Goal: Information Seeking & Learning: Compare options

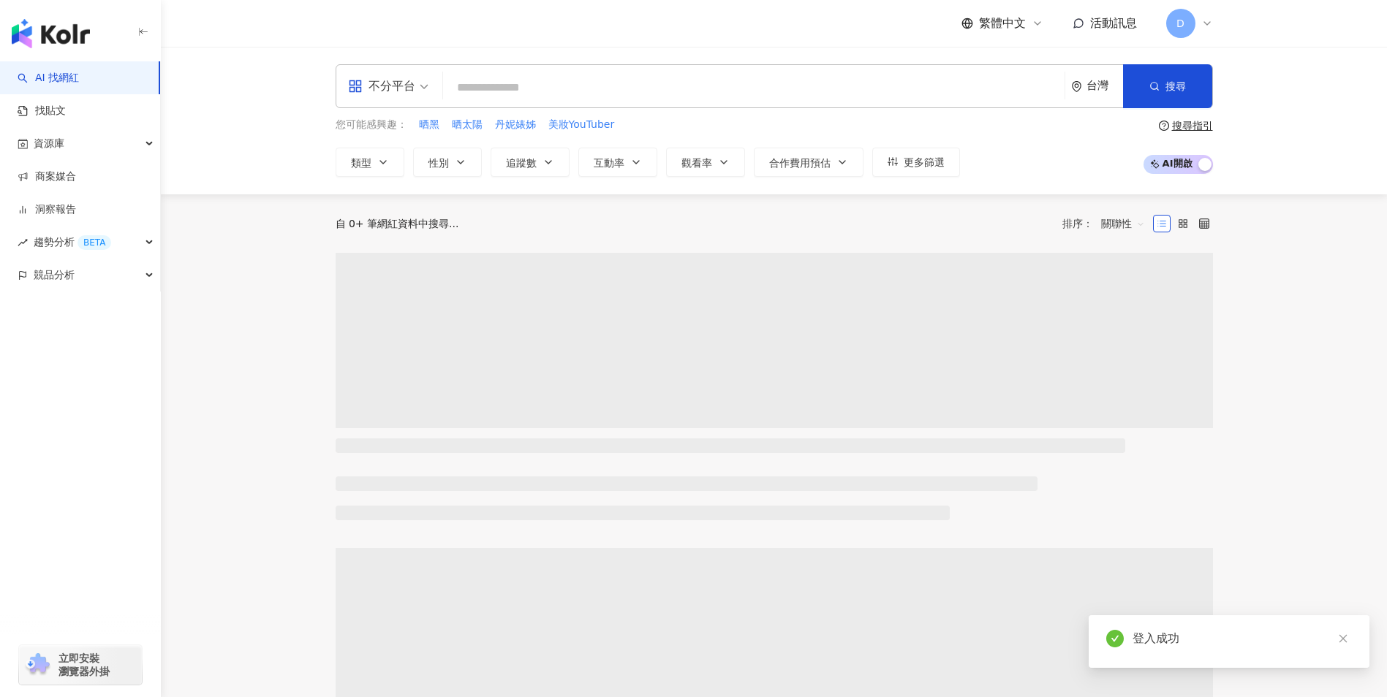
click at [576, 91] on input "search" at bounding box center [754, 88] width 610 height 28
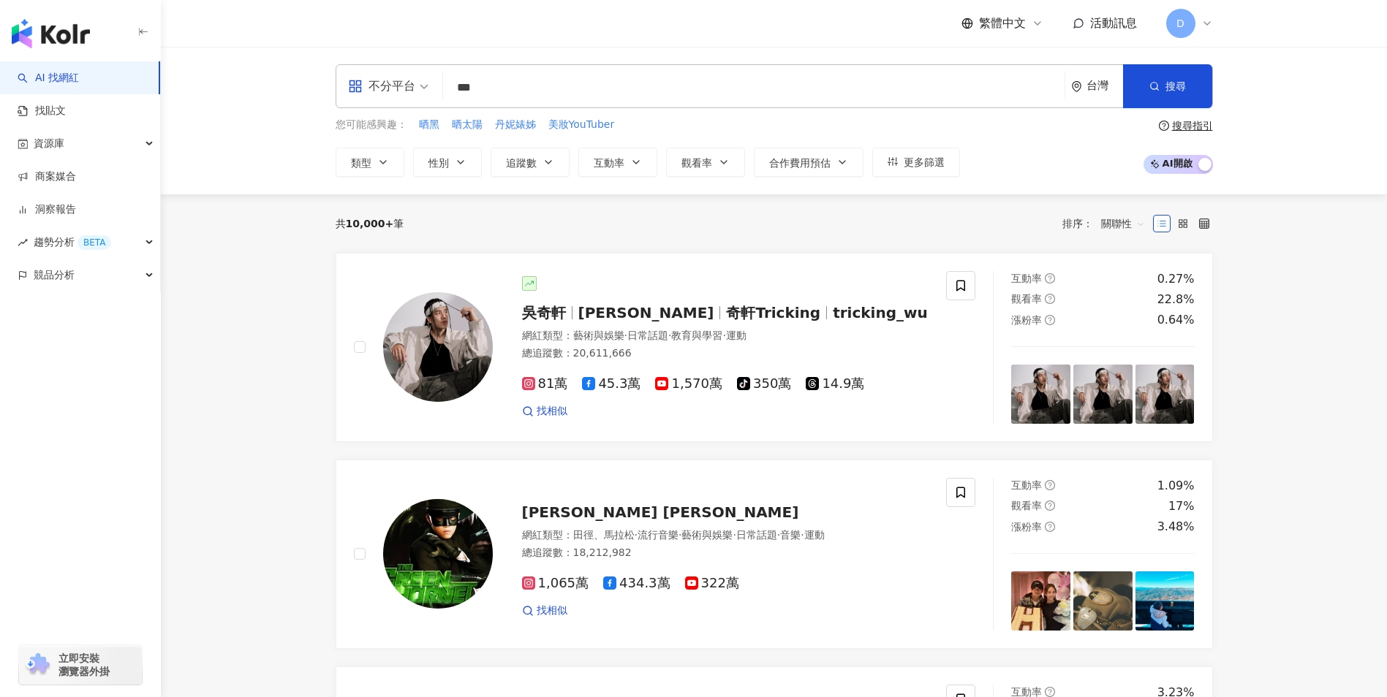
type input "**"
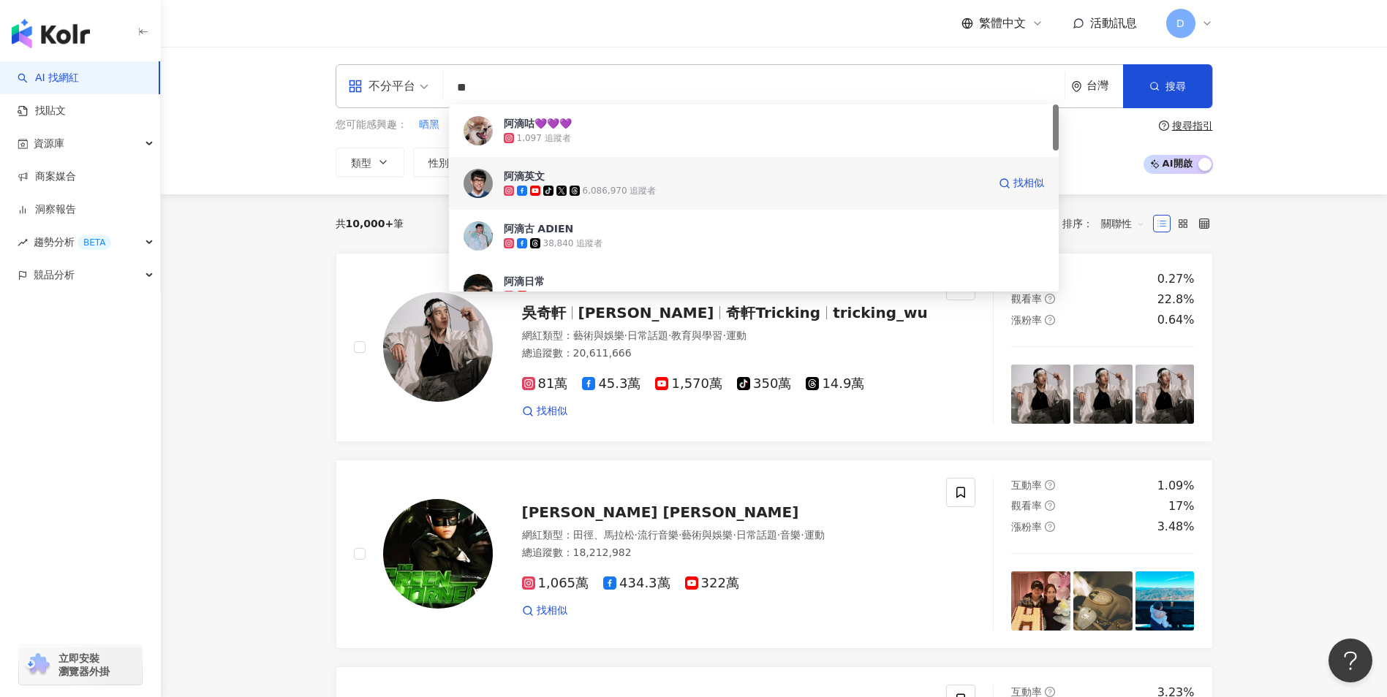
click at [601, 193] on div "6,086,970 追蹤者" at bounding box center [620, 191] width 74 height 12
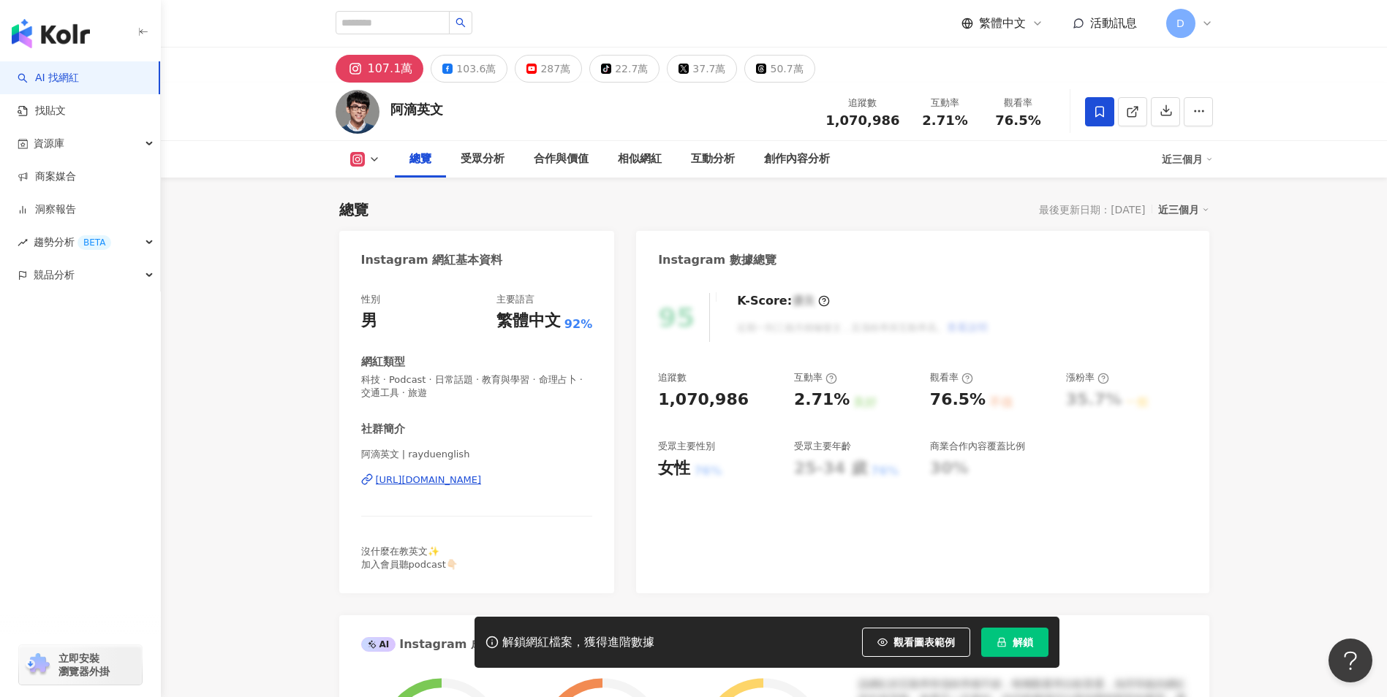
click at [1027, 645] on span "解鎖" at bounding box center [1023, 643] width 20 height 12
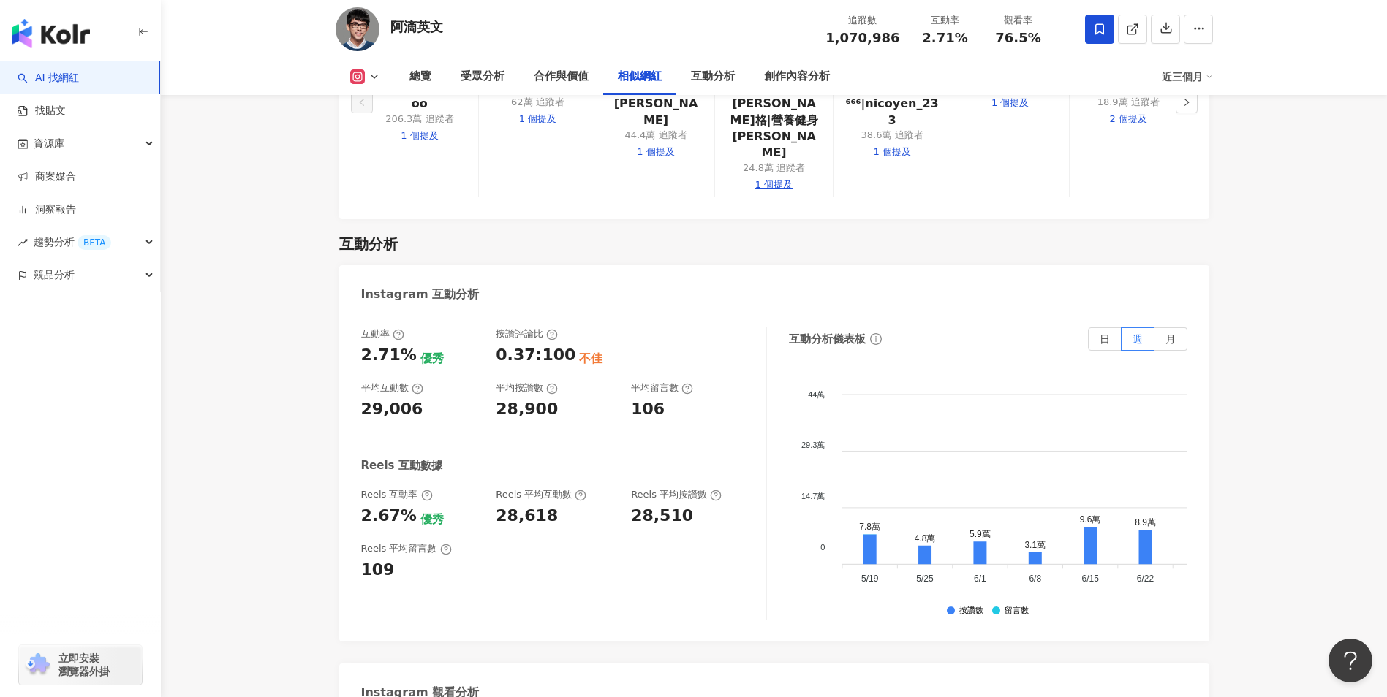
scroll to position [3060, 0]
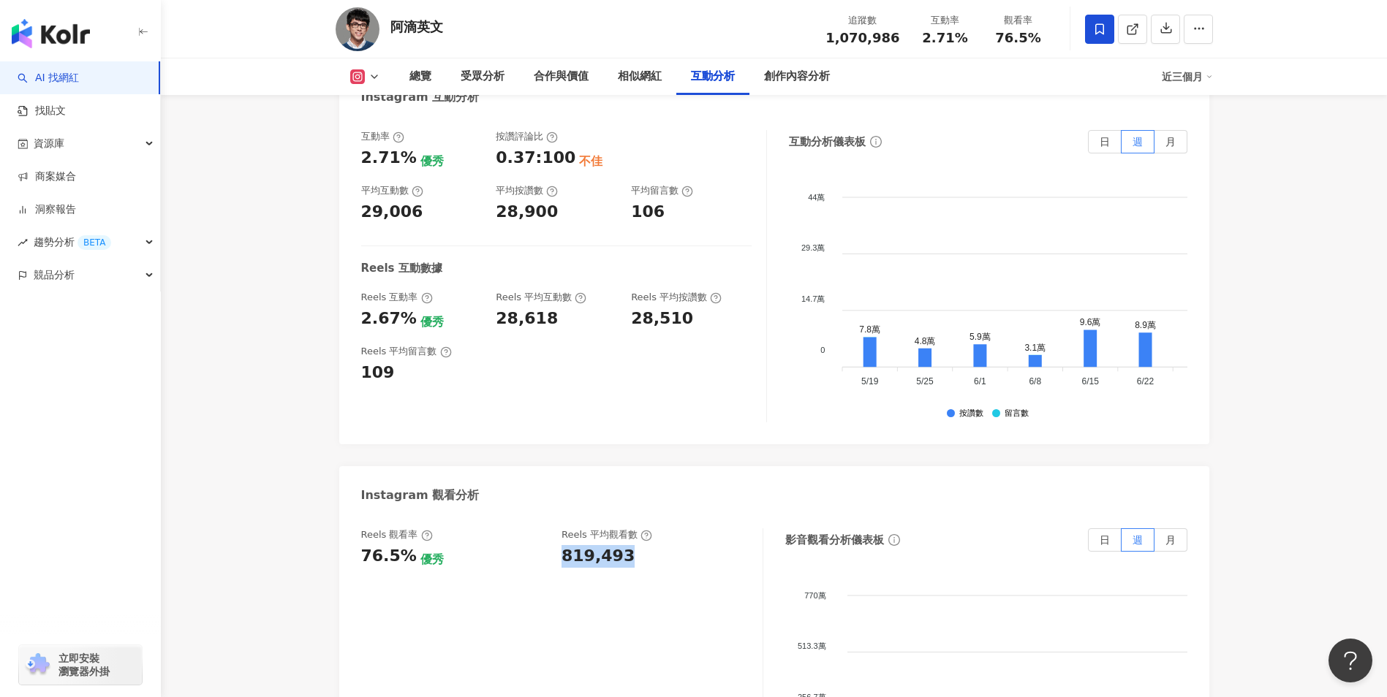
drag, startPoint x: 564, startPoint y: 487, endPoint x: 686, endPoint y: 482, distance: 121.5
click at [686, 545] on div "819,493" at bounding box center [654, 556] width 186 height 23
copy div "819,493"
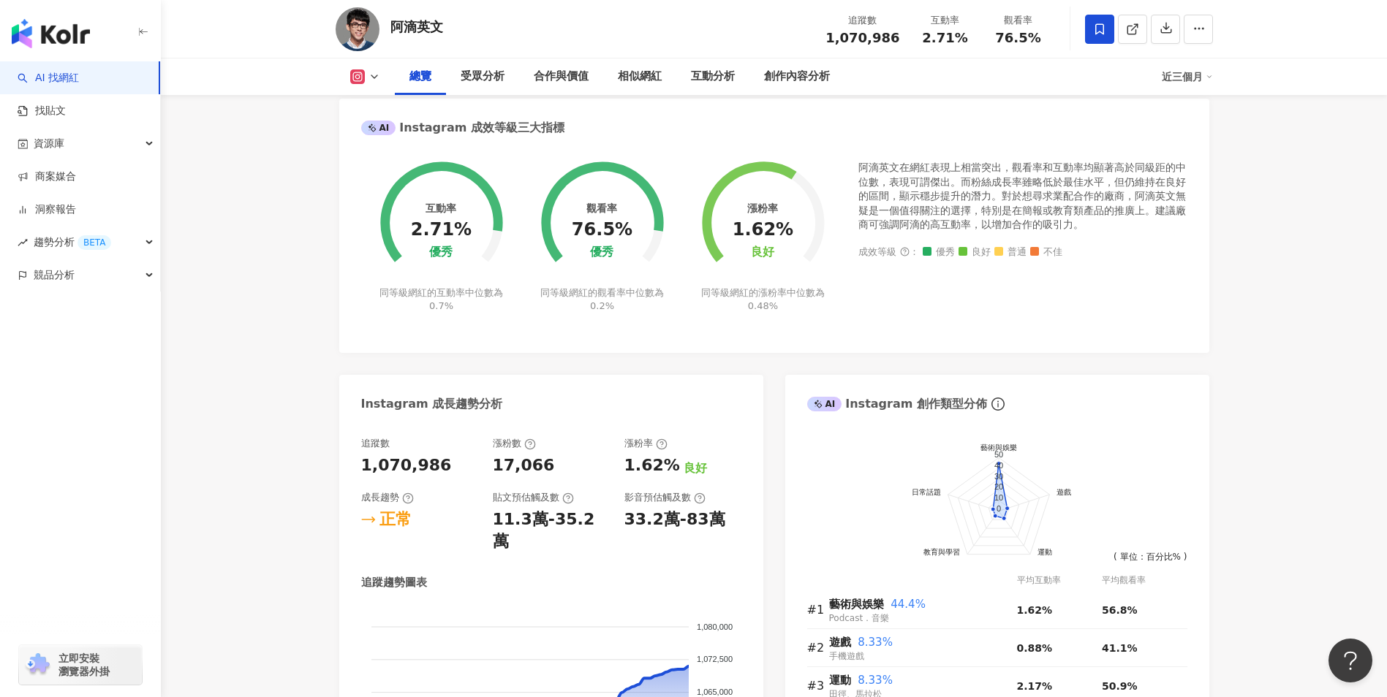
scroll to position [516, 0]
click at [624, 84] on div "相似網紅" at bounding box center [640, 77] width 44 height 18
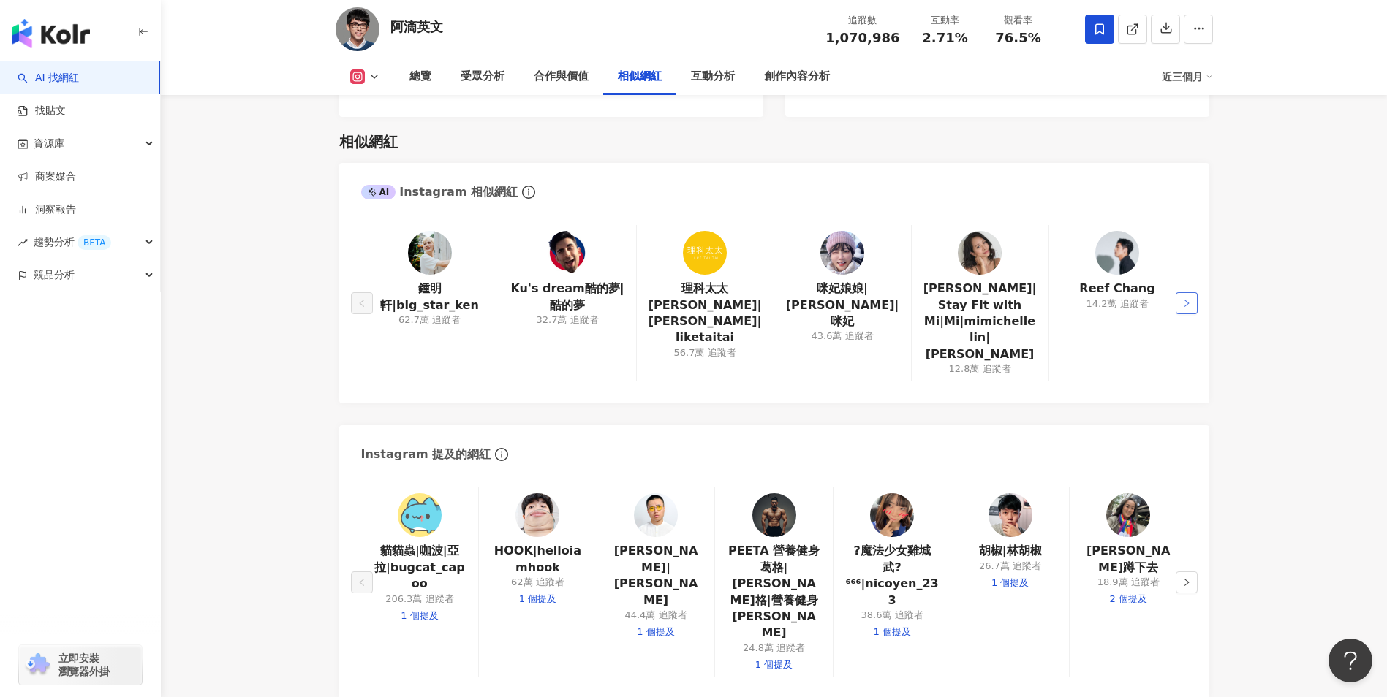
click at [1184, 299] on icon "right" at bounding box center [1186, 303] width 9 height 9
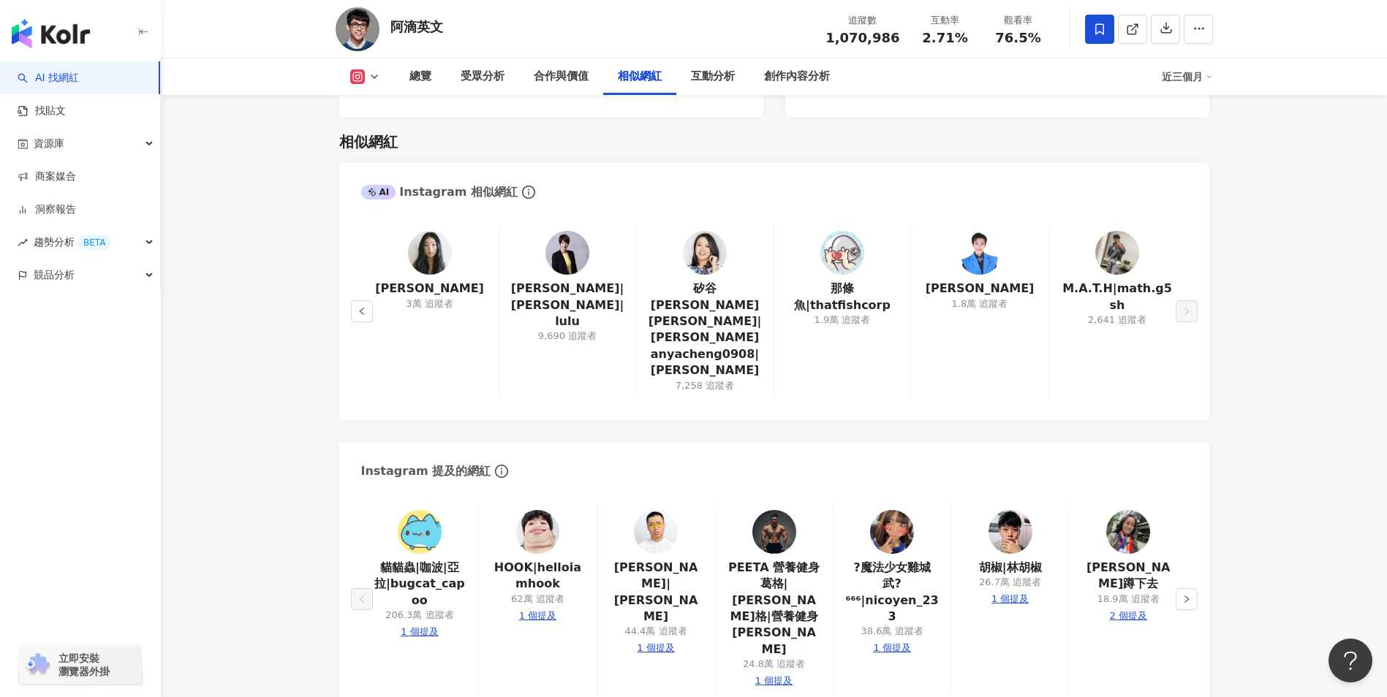
scroll to position [2426, 0]
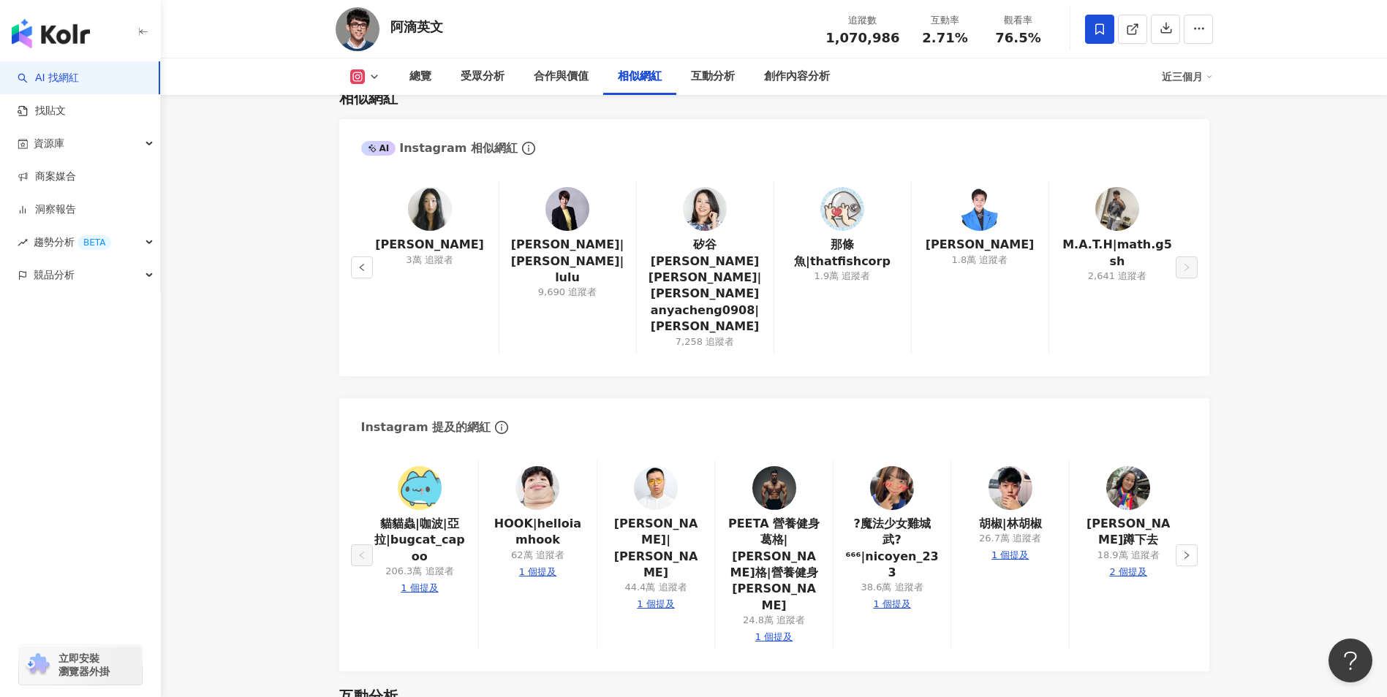
click at [654, 466] on img at bounding box center [656, 488] width 44 height 44
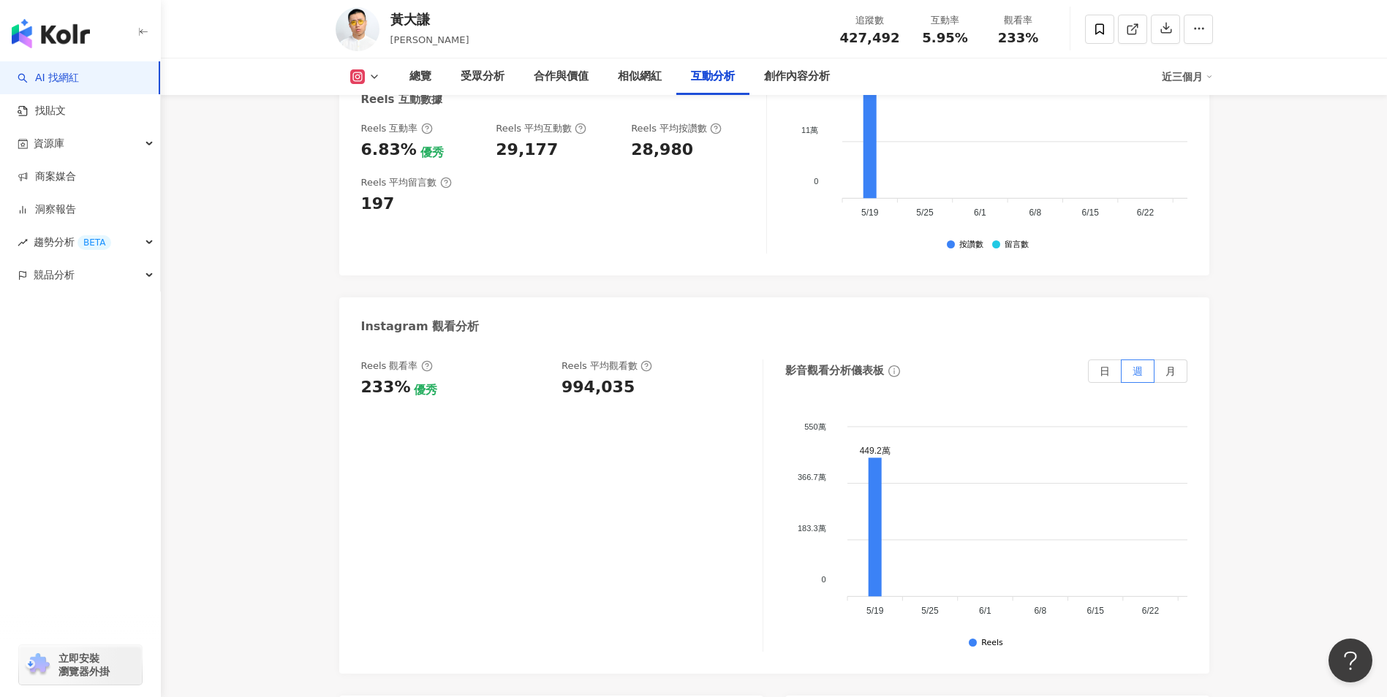
scroll to position [3163, 0]
drag, startPoint x: 559, startPoint y: 294, endPoint x: 663, endPoint y: 299, distance: 104.7
click at [663, 359] on div "Reels 觀看率 233% 優秀 Reels 平均觀看數 994,035" at bounding box center [554, 378] width 387 height 39
copy div "994,035"
